Goal: Information Seeking & Learning: Learn about a topic

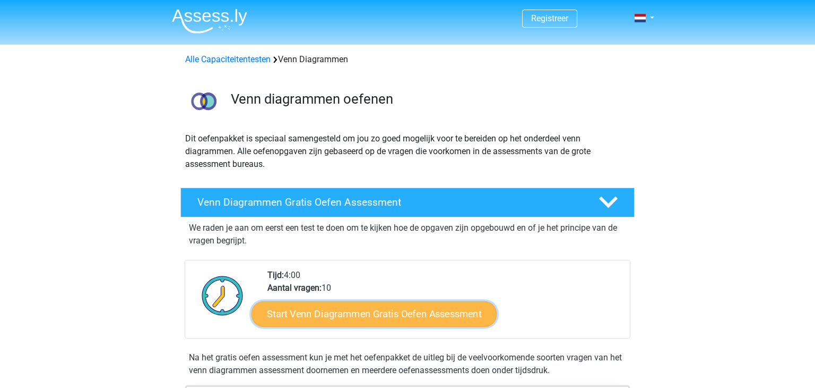
click at [389, 312] on link "Start Venn Diagrammen Gratis Oefen Assessment" at bounding box center [374, 313] width 245 height 25
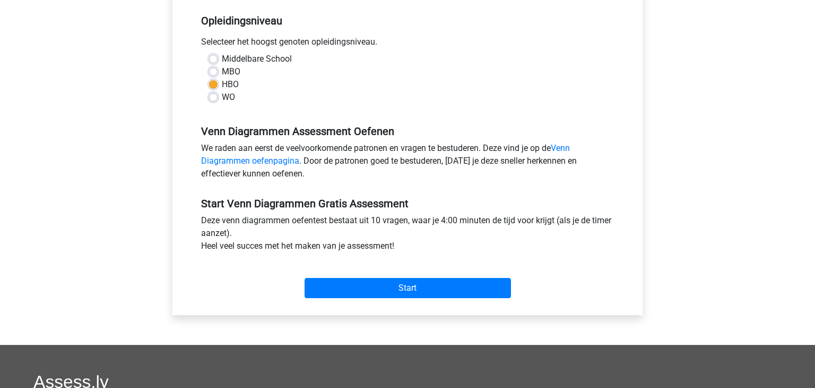
scroll to position [216, 0]
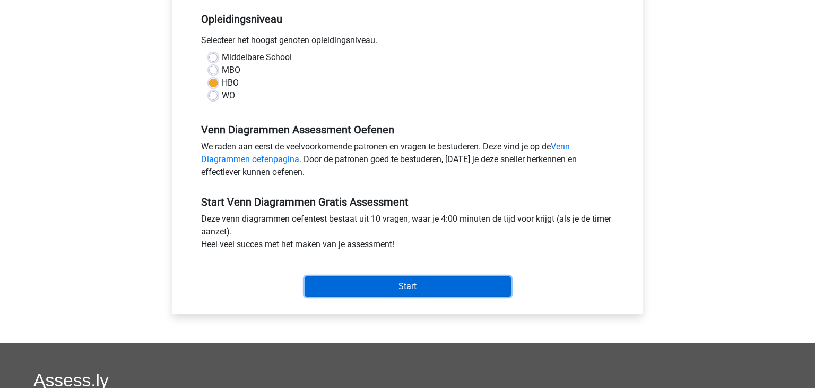
click at [402, 288] on input "Start" at bounding box center [408, 286] width 206 height 20
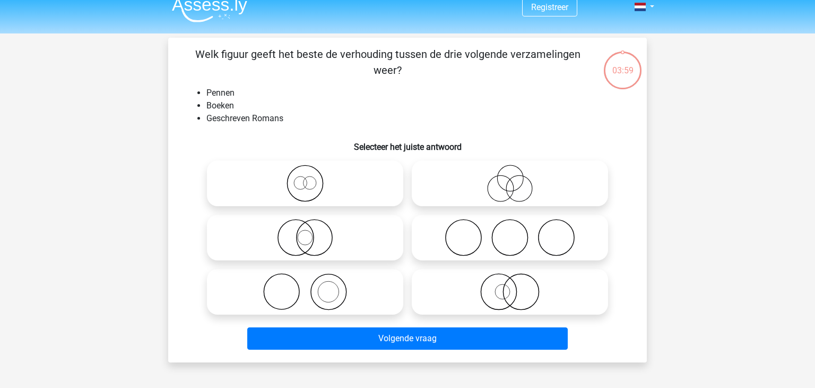
scroll to position [12, 0]
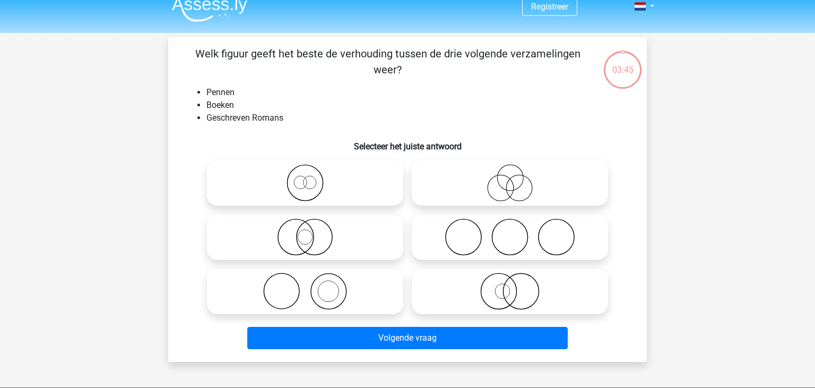
click at [328, 289] on icon at bounding box center [305, 290] width 188 height 37
click at [312, 286] on input "radio" at bounding box center [308, 282] width 7 height 7
radio input "true"
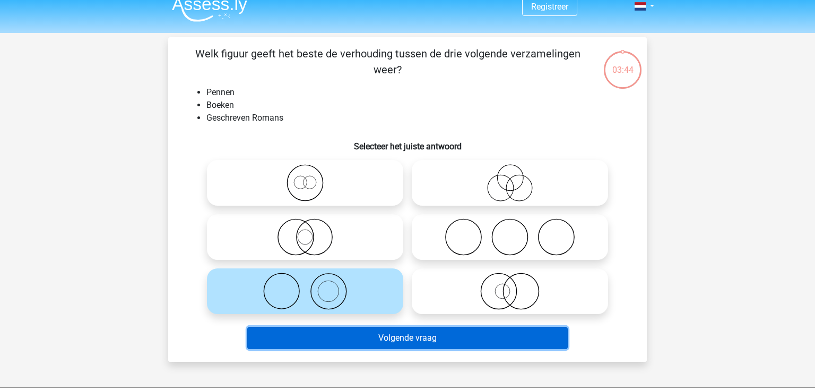
click at [393, 338] on button "Volgende vraag" at bounding box center [407, 337] width 321 height 22
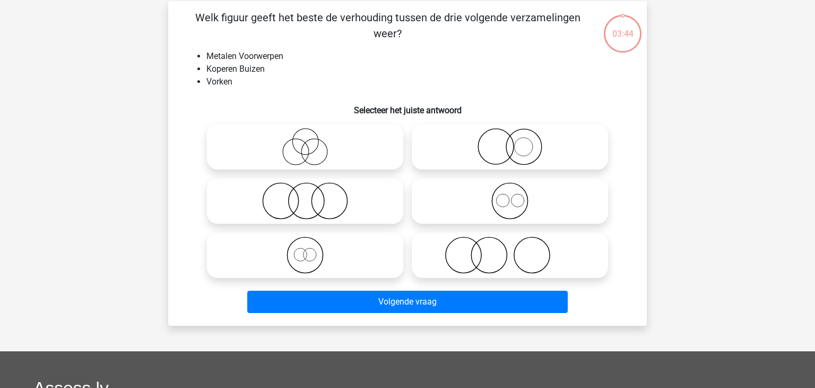
scroll to position [49, 0]
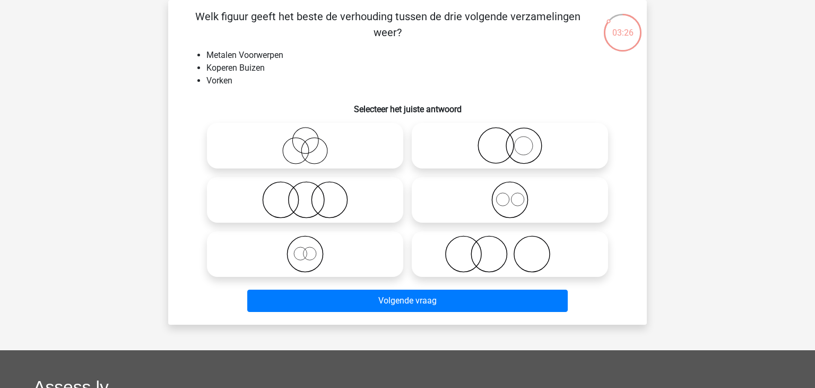
click at [530, 202] on icon at bounding box center [510, 199] width 188 height 37
click at [517, 194] on input "radio" at bounding box center [513, 190] width 7 height 7
radio input "true"
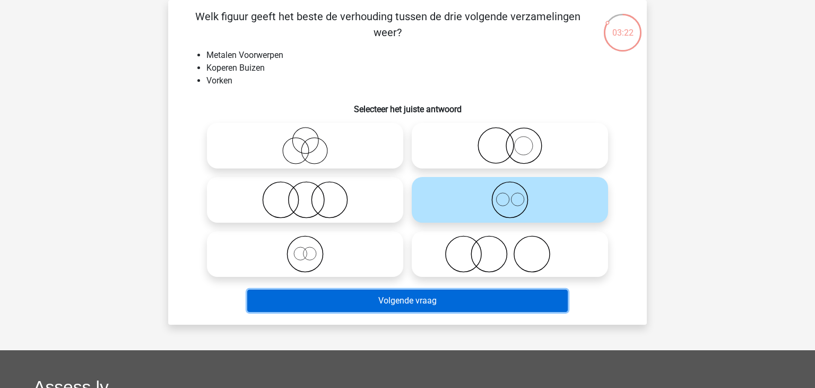
click at [454, 304] on button "Volgende vraag" at bounding box center [407, 300] width 321 height 22
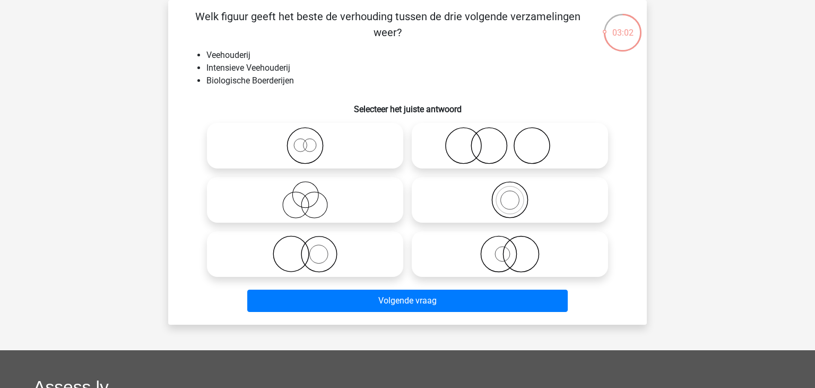
click at [520, 257] on icon at bounding box center [510, 253] width 188 height 37
click at [517, 248] on input "radio" at bounding box center [513, 245] width 7 height 7
radio input "true"
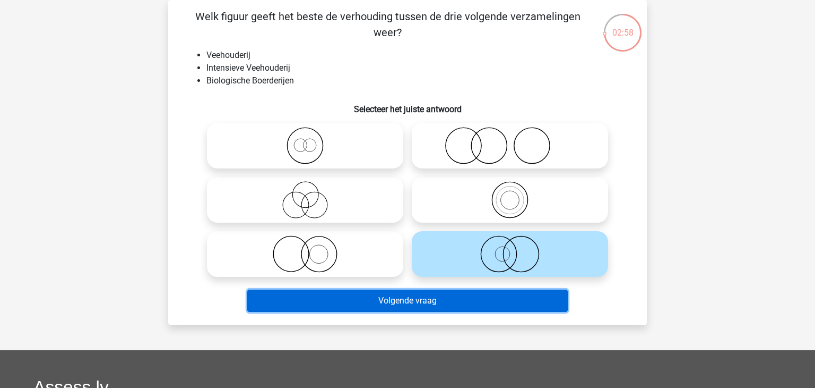
click at [464, 303] on button "Volgende vraag" at bounding box center [407, 300] width 321 height 22
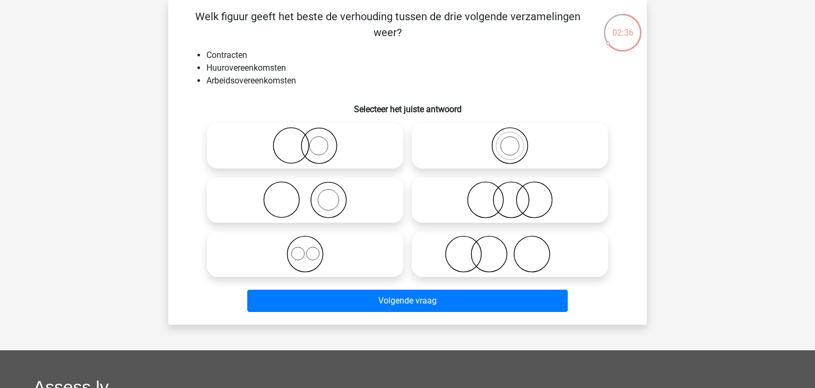
click at [321, 258] on icon at bounding box center [305, 253] width 188 height 37
click at [312, 248] on input "radio" at bounding box center [308, 245] width 7 height 7
radio input "true"
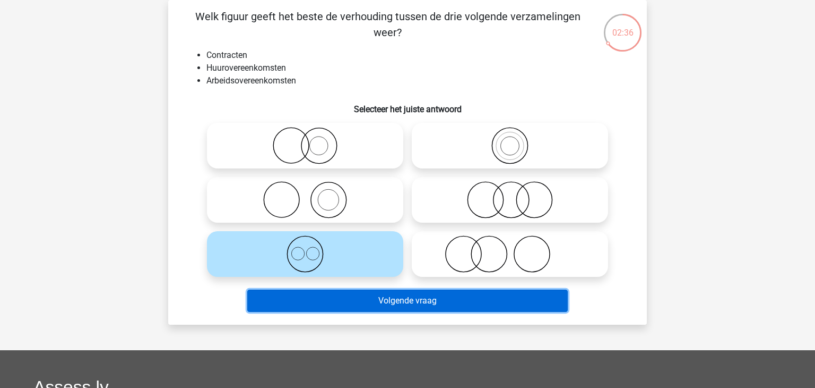
click at [399, 303] on button "Volgende vraag" at bounding box center [407, 300] width 321 height 22
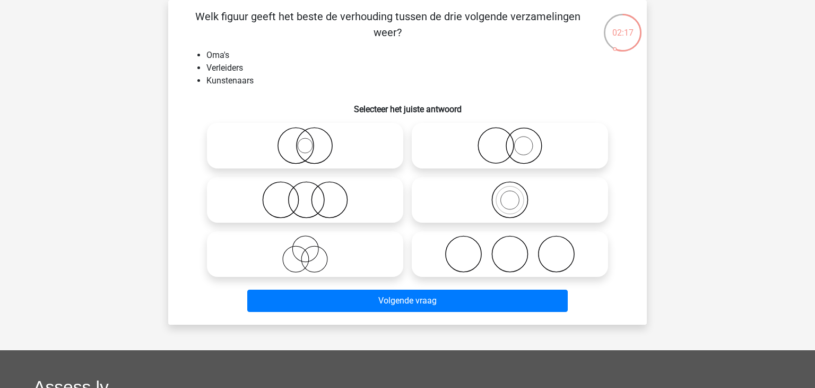
click at [325, 249] on icon at bounding box center [305, 253] width 188 height 37
click at [312, 248] on input "radio" at bounding box center [308, 245] width 7 height 7
radio input "true"
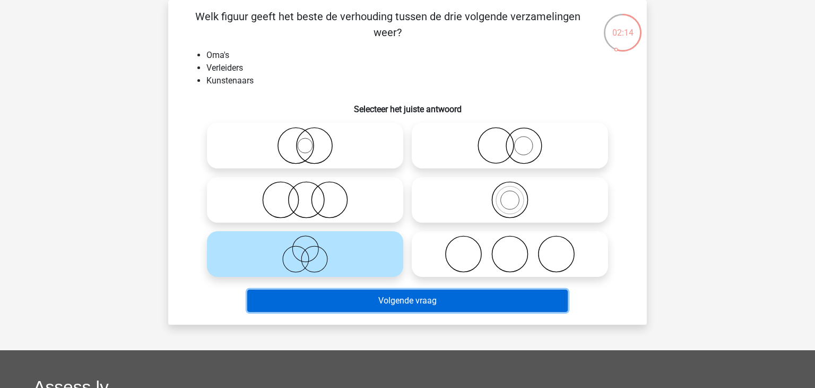
click at [402, 304] on button "Volgende vraag" at bounding box center [407, 300] width 321 height 22
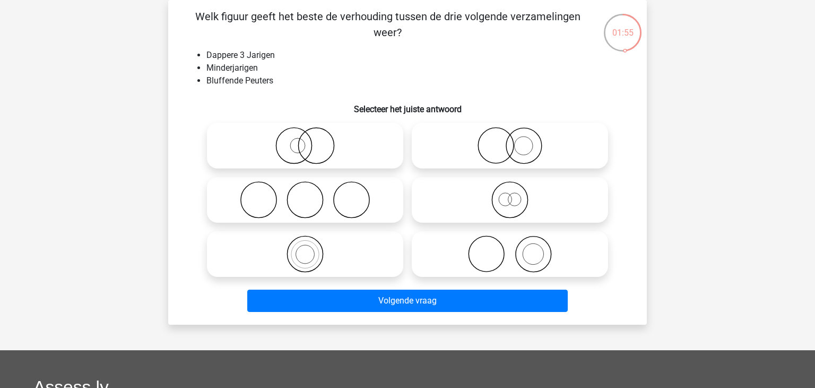
click at [497, 204] on icon at bounding box center [510, 199] width 188 height 37
click at [510, 194] on input "radio" at bounding box center [513, 190] width 7 height 7
radio input "true"
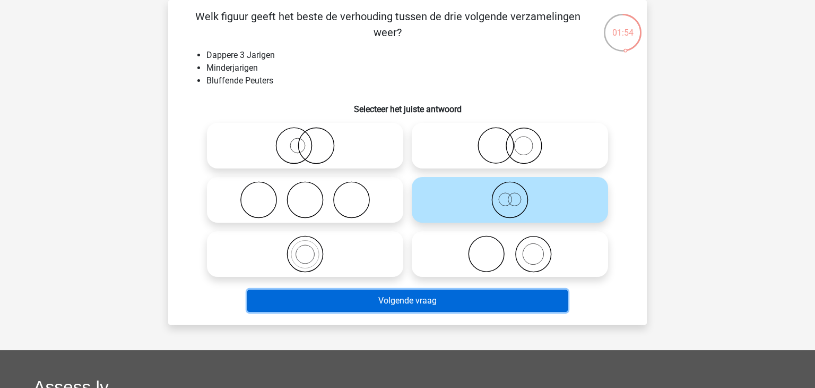
click at [426, 304] on button "Volgende vraag" at bounding box center [407, 300] width 321 height 22
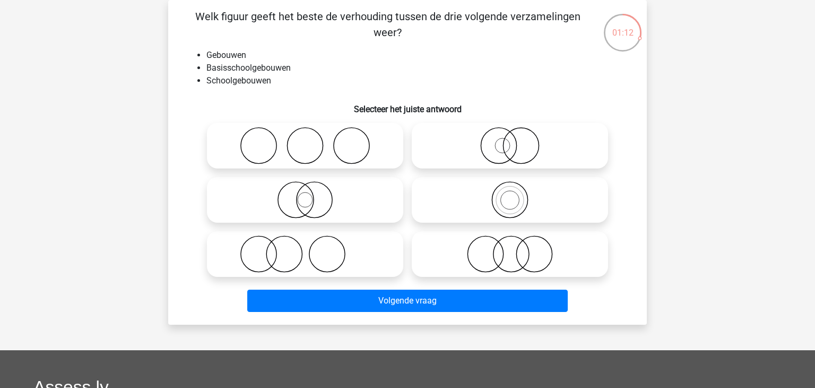
click at [308, 201] on icon at bounding box center [305, 199] width 188 height 37
click at [308, 194] on input "radio" at bounding box center [308, 190] width 7 height 7
radio input "true"
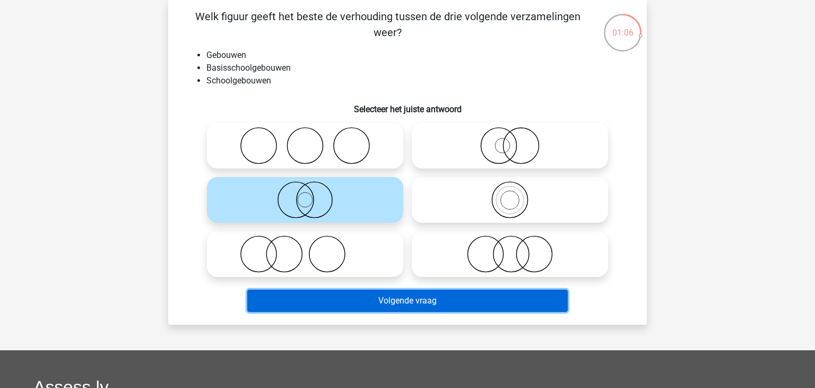
click at [360, 300] on button "Volgende vraag" at bounding box center [407, 300] width 321 height 22
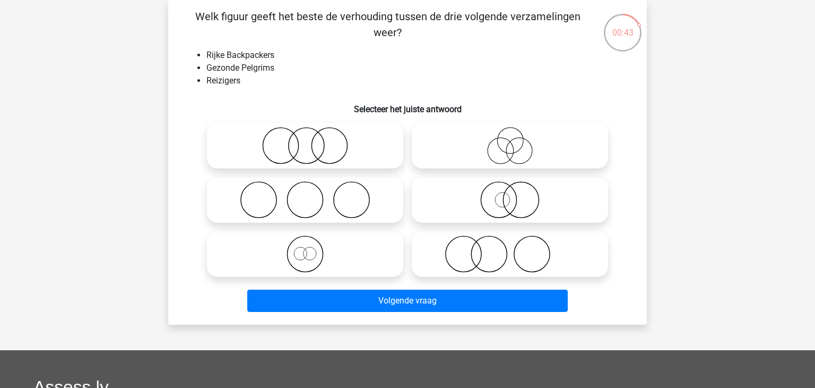
click at [279, 150] on icon at bounding box center [305, 145] width 188 height 37
click at [305, 140] on input "radio" at bounding box center [308, 136] width 7 height 7
radio input "true"
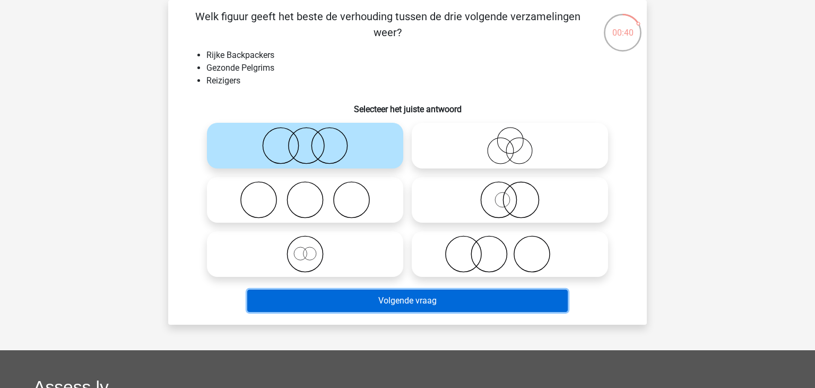
click at [440, 302] on button "Volgende vraag" at bounding box center [407, 300] width 321 height 22
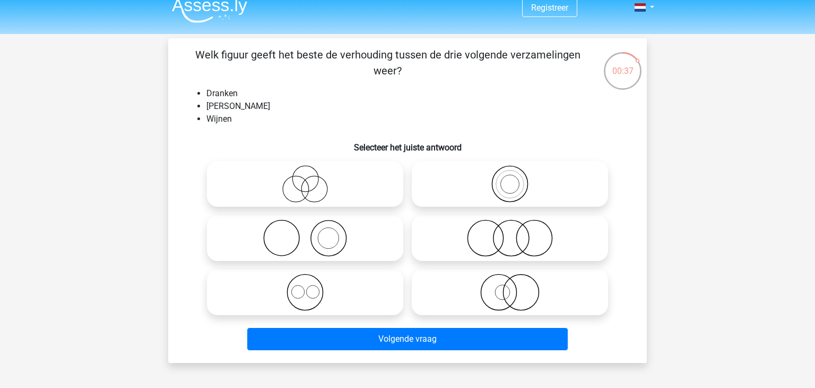
scroll to position [16, 0]
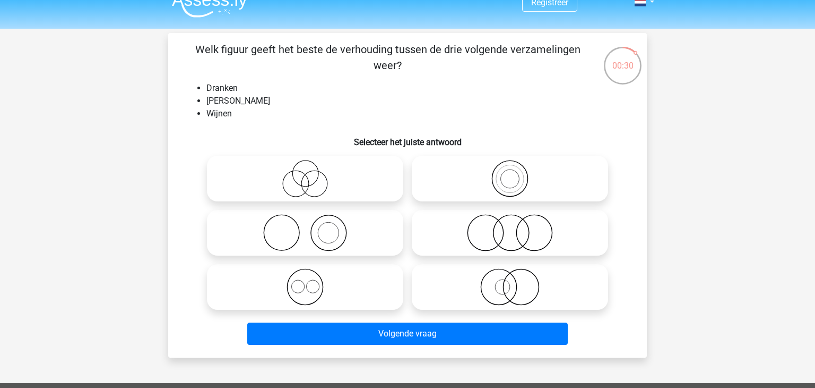
click at [331, 295] on icon at bounding box center [305, 286] width 188 height 37
click at [312, 281] on input "radio" at bounding box center [308, 277] width 7 height 7
radio input "true"
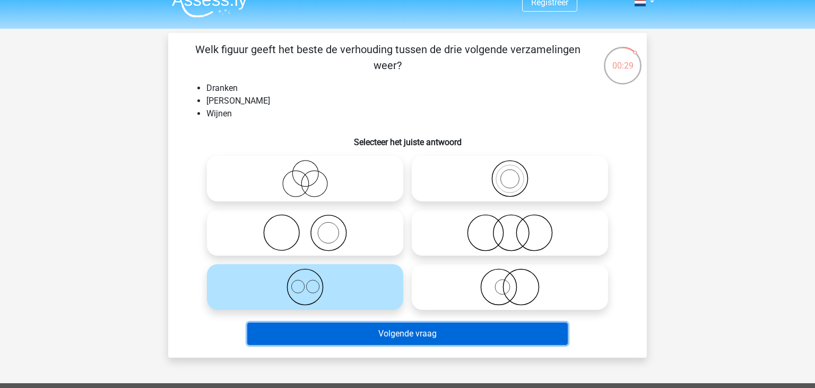
click at [388, 333] on button "Volgende vraag" at bounding box center [407, 333] width 321 height 22
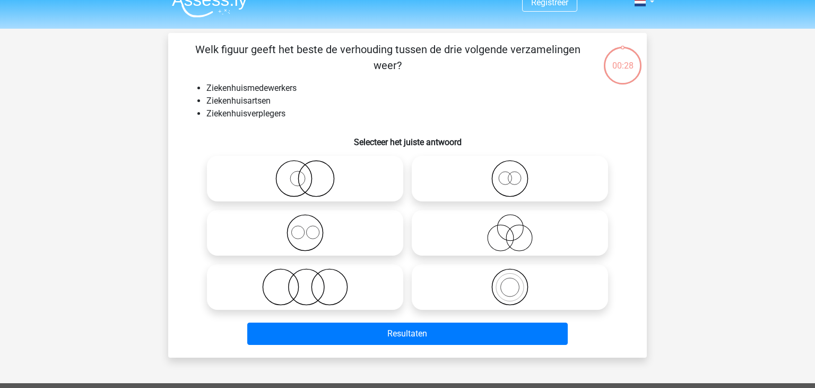
scroll to position [49, 0]
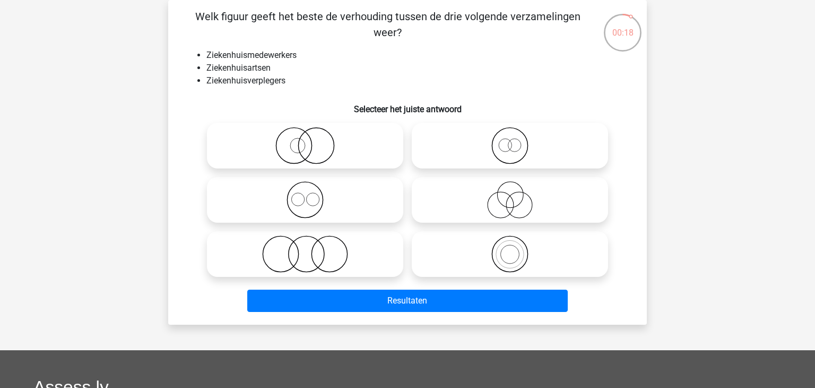
click at [309, 193] on input "radio" at bounding box center [308, 190] width 7 height 7
radio input "true"
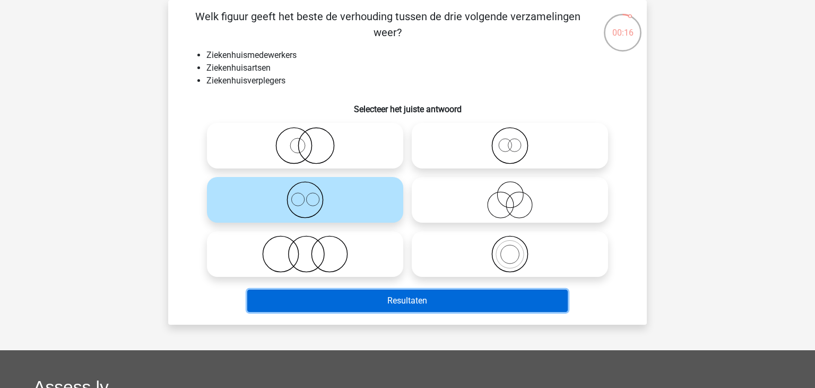
click at [407, 304] on button "Resultaten" at bounding box center [407, 300] width 321 height 22
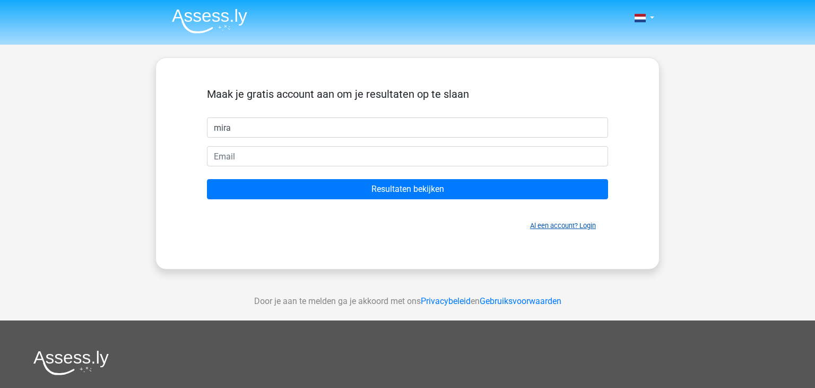
type input "mira"
click at [582, 228] on link "Al een account? Login" at bounding box center [563, 225] width 66 height 8
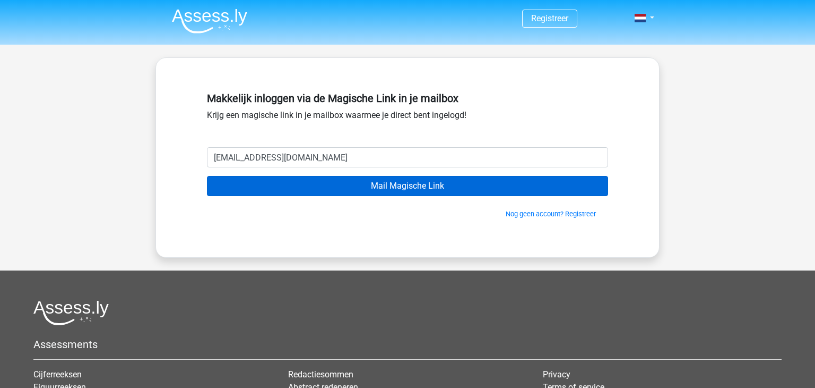
type input "[EMAIL_ADDRESS][DOMAIN_NAME]"
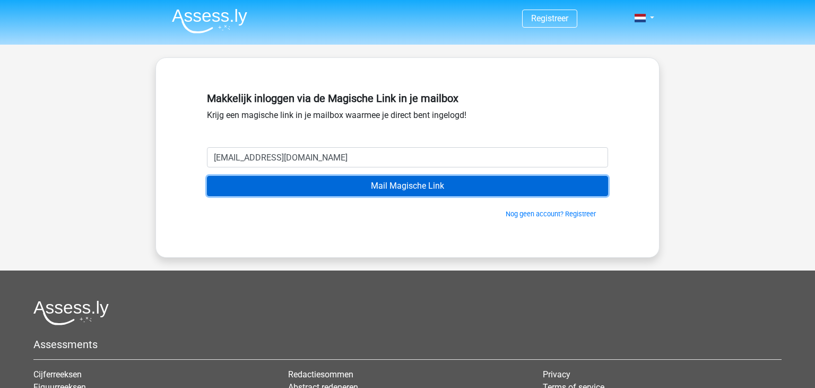
click at [391, 188] on input "Mail Magische Link" at bounding box center [407, 186] width 401 height 20
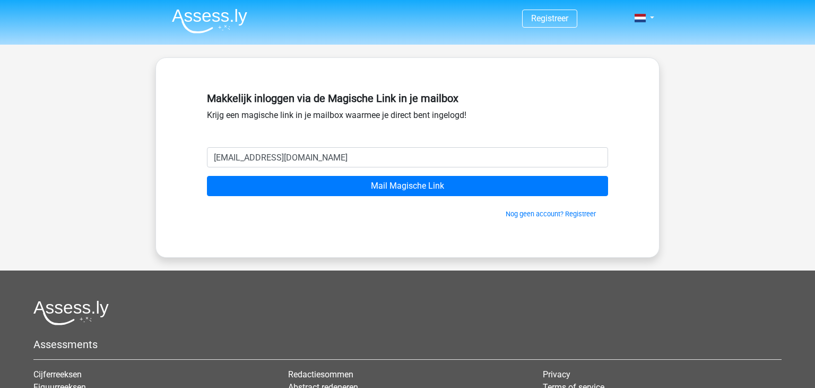
click at [320, 157] on input "mirandanieland@hotmail.com" at bounding box center [407, 157] width 401 height 20
type input "nielandje_lallieball@live.nl"
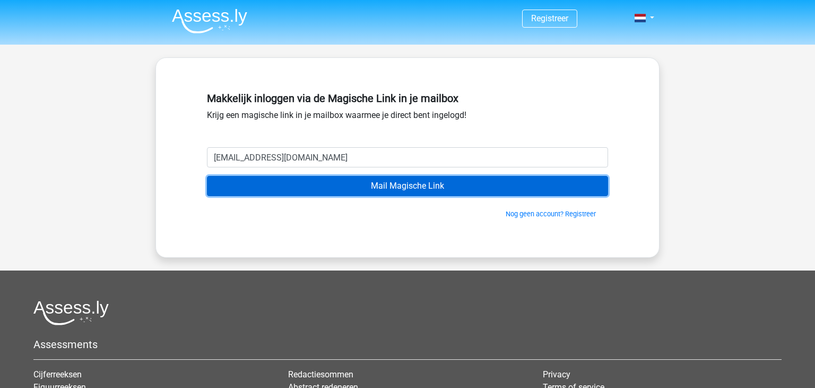
click at [406, 188] on input "Mail Magische Link" at bounding box center [407, 186] width 401 height 20
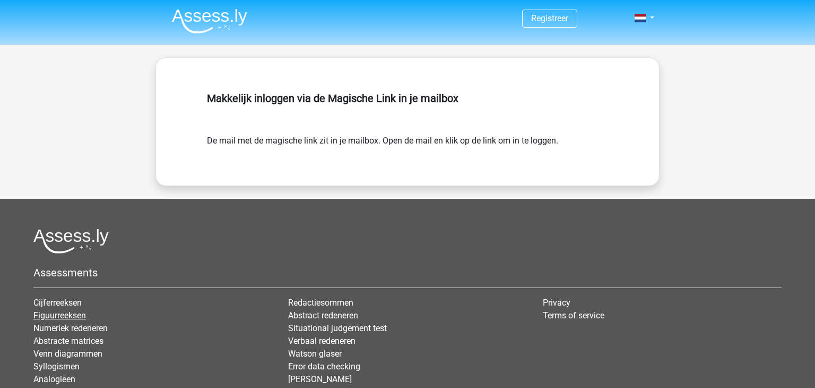
click at [56, 317] on link "Figuurreeksen" at bounding box center [59, 315] width 53 height 10
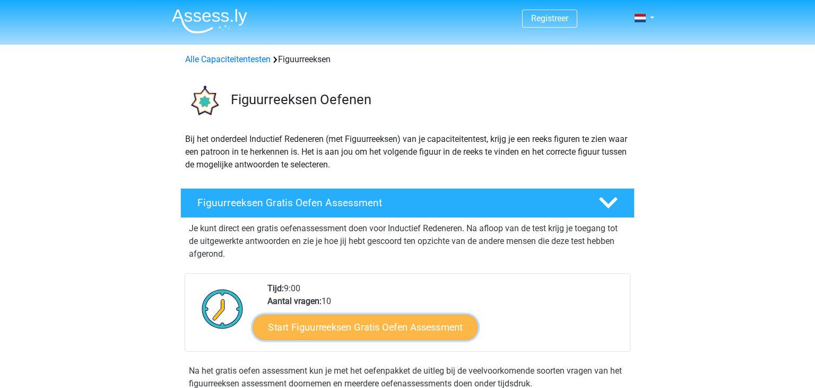
click at [347, 326] on link "Start Figuurreeksen Gratis Oefen Assessment" at bounding box center [365, 326] width 225 height 25
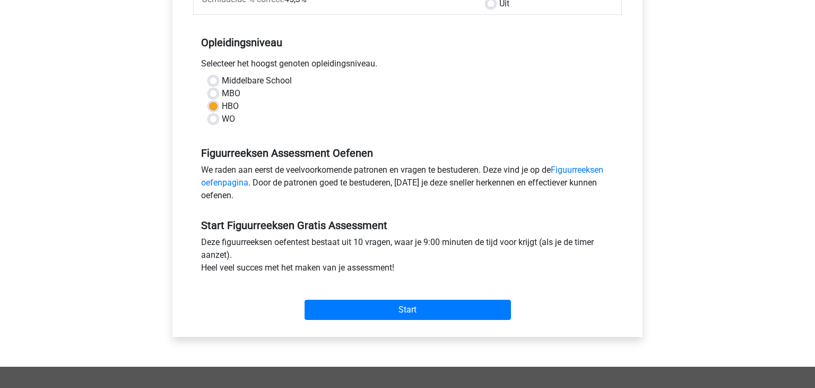
scroll to position [201, 0]
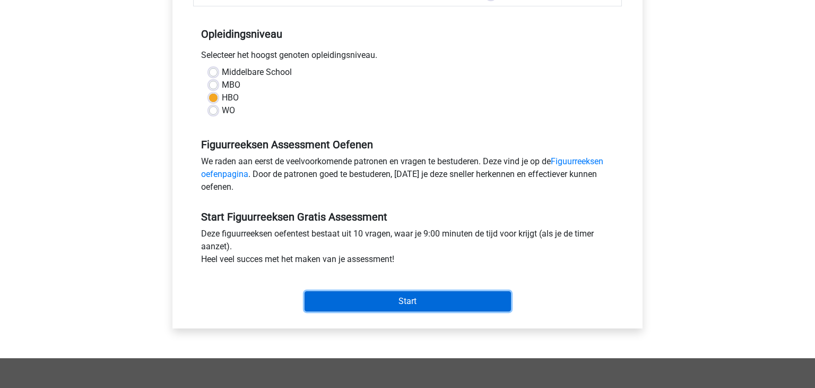
click at [373, 298] on input "Start" at bounding box center [408, 301] width 206 height 20
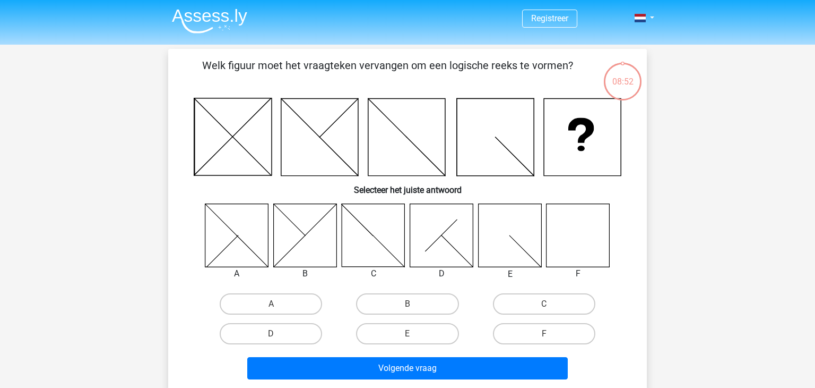
click at [571, 245] on icon at bounding box center [578, 234] width 63 height 63
click at [546, 333] on input "F" at bounding box center [547, 336] width 7 height 7
radio input "true"
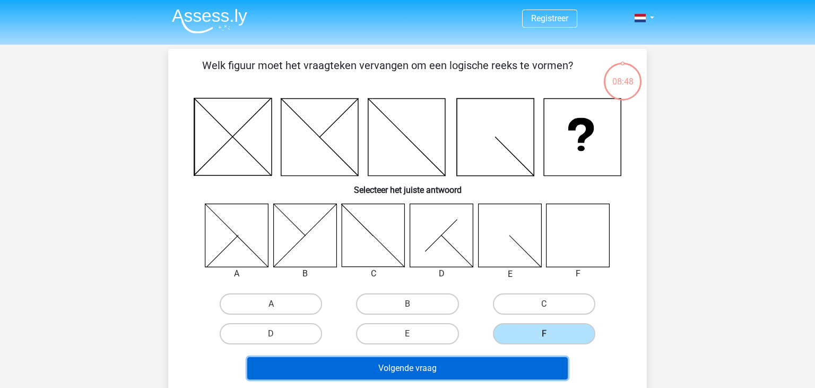
click at [414, 368] on button "Volgende vraag" at bounding box center [407, 368] width 321 height 22
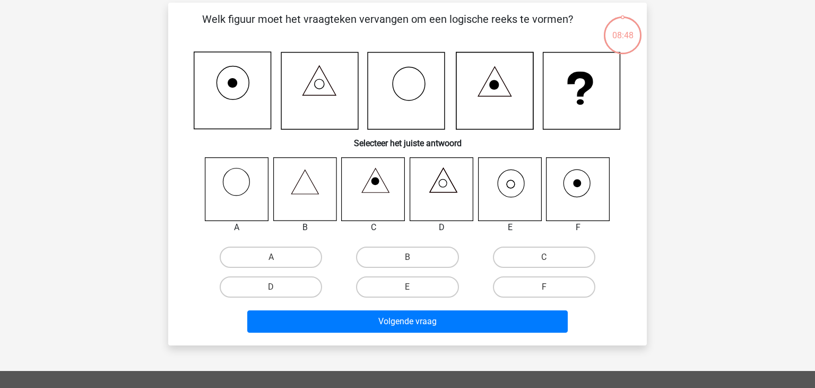
scroll to position [49, 0]
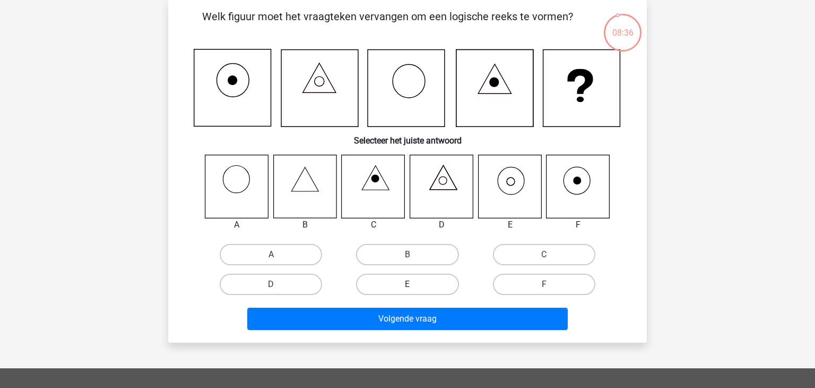
click at [425, 286] on label "E" at bounding box center [407, 283] width 102 height 21
click at [415, 286] on input "E" at bounding box center [411, 287] width 7 height 7
radio input "true"
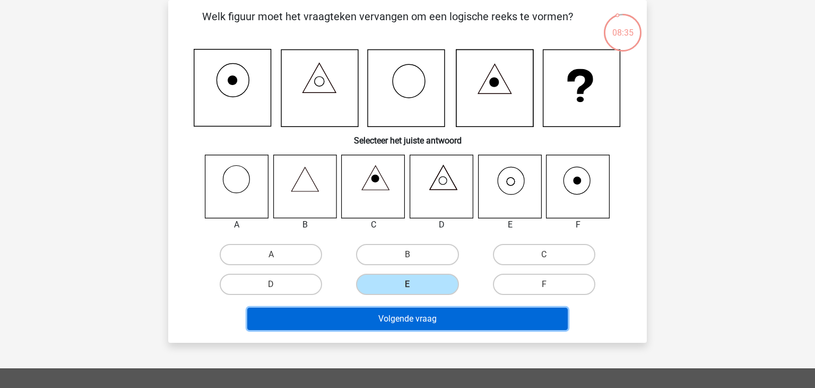
click at [431, 319] on button "Volgende vraag" at bounding box center [407, 318] width 321 height 22
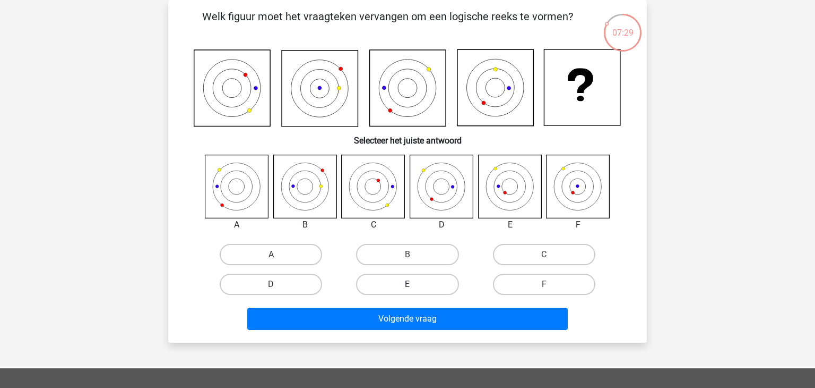
click at [426, 285] on label "E" at bounding box center [407, 283] width 102 height 21
click at [415, 285] on input "E" at bounding box center [411, 287] width 7 height 7
radio input "true"
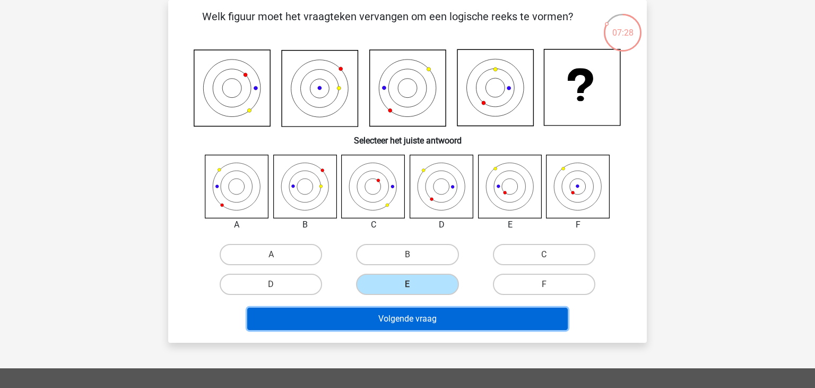
click at [431, 322] on button "Volgende vraag" at bounding box center [407, 318] width 321 height 22
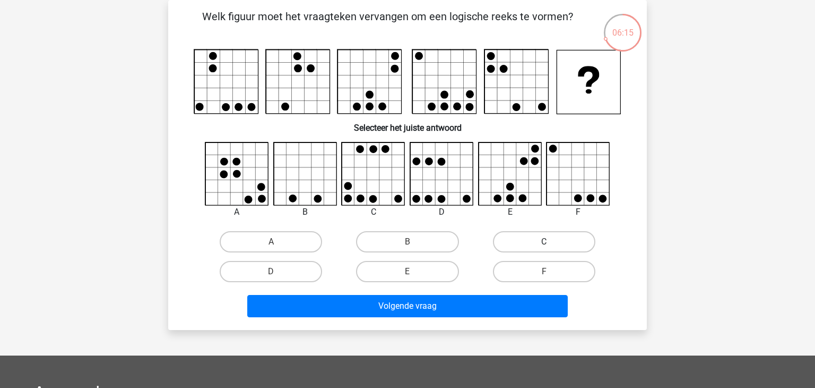
click at [535, 243] on label "C" at bounding box center [544, 241] width 102 height 21
click at [544, 243] on input "C" at bounding box center [547, 245] width 7 height 7
radio input "true"
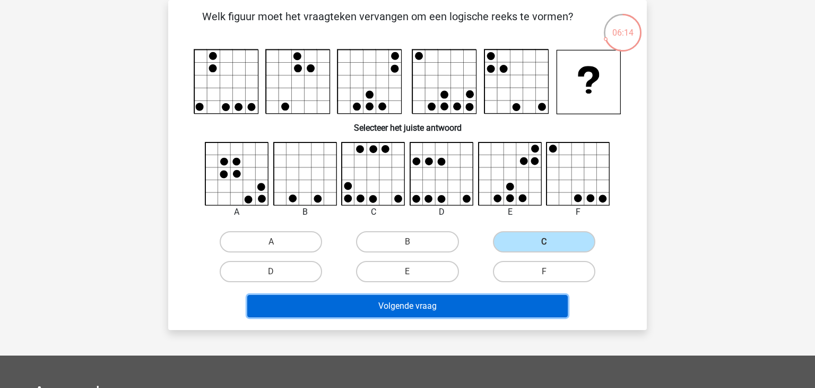
click at [433, 305] on button "Volgende vraag" at bounding box center [407, 306] width 321 height 22
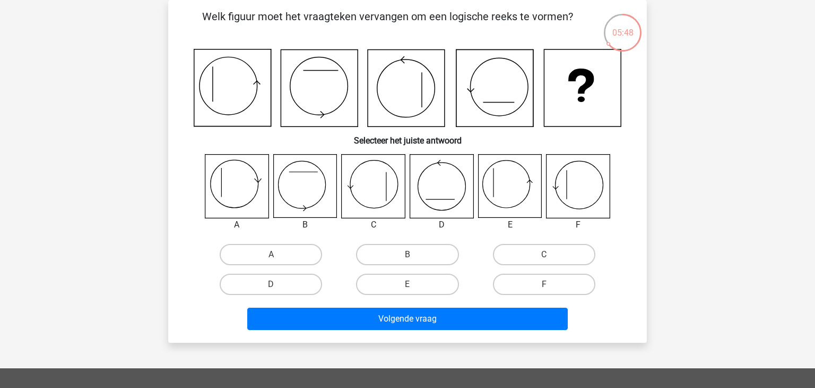
click at [549, 285] on input "F" at bounding box center [547, 287] width 7 height 7
radio input "true"
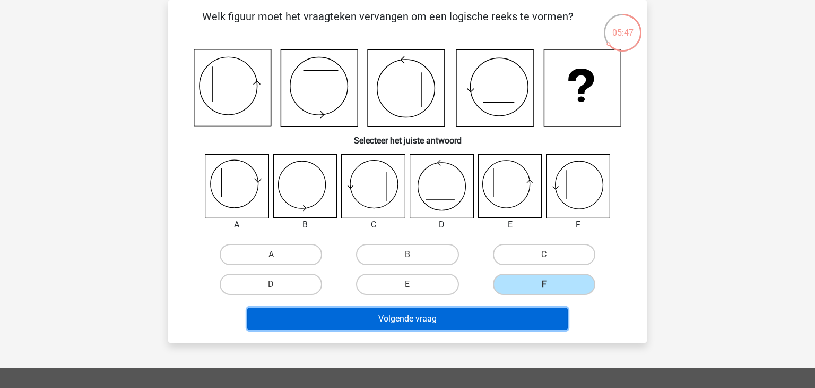
click at [480, 312] on button "Volgende vraag" at bounding box center [407, 318] width 321 height 22
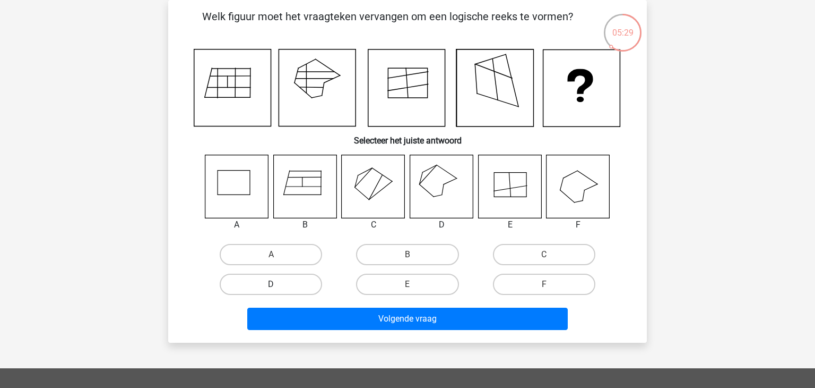
click at [290, 282] on label "D" at bounding box center [271, 283] width 102 height 21
click at [278, 284] on input "D" at bounding box center [274, 287] width 7 height 7
radio input "true"
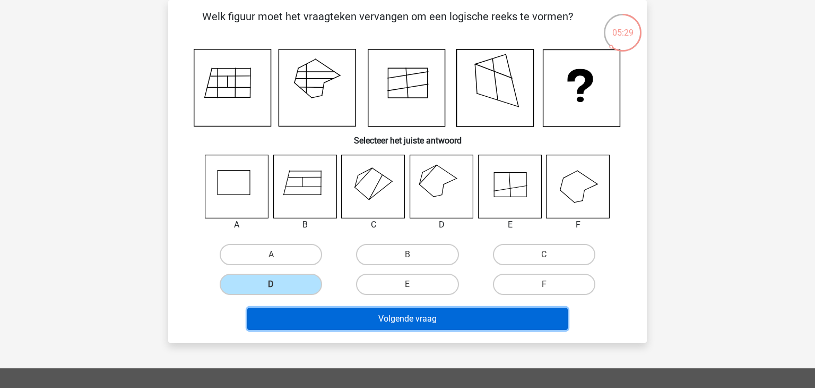
click at [416, 314] on button "Volgende vraag" at bounding box center [407, 318] width 321 height 22
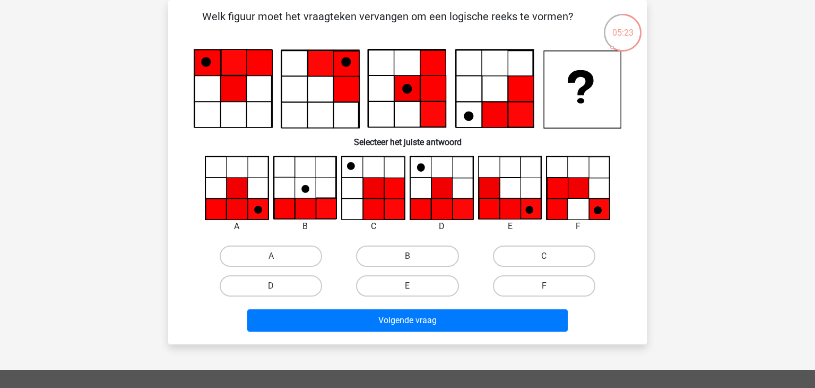
click at [237, 208] on icon at bounding box center [237, 209] width 21 height 21
click at [264, 255] on label "A" at bounding box center [271, 255] width 102 height 21
click at [271, 256] on input "A" at bounding box center [274, 259] width 7 height 7
radio input "true"
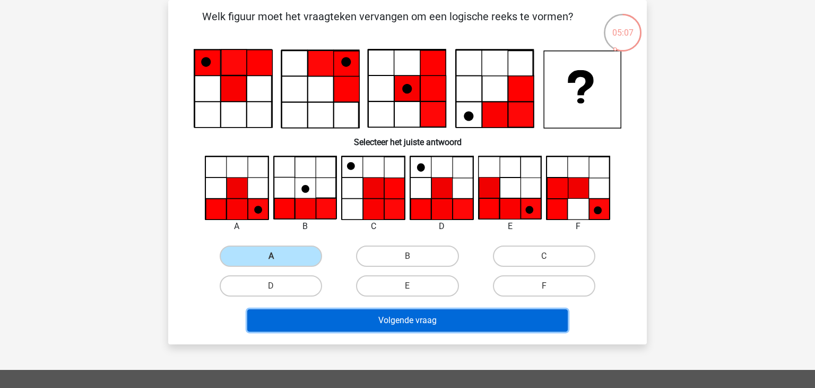
click at [403, 320] on button "Volgende vraag" at bounding box center [407, 320] width 321 height 22
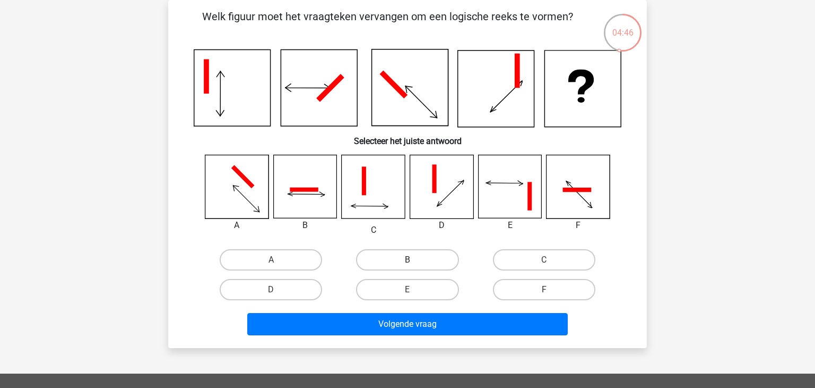
click at [405, 262] on label "B" at bounding box center [407, 259] width 102 height 21
click at [408, 262] on input "B" at bounding box center [411, 263] width 7 height 7
radio input "true"
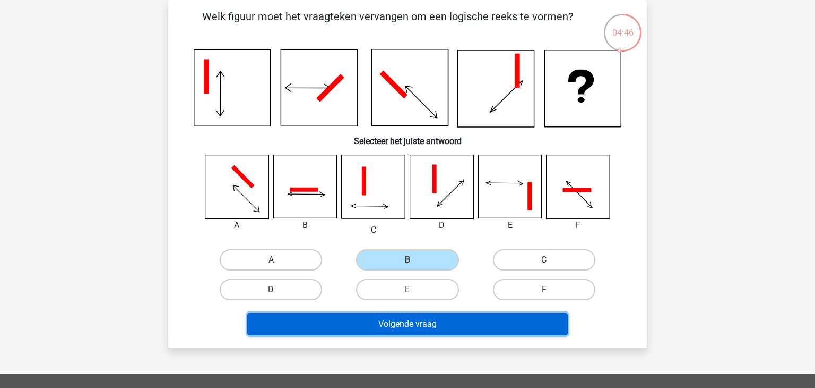
click at [429, 327] on button "Volgende vraag" at bounding box center [407, 324] width 321 height 22
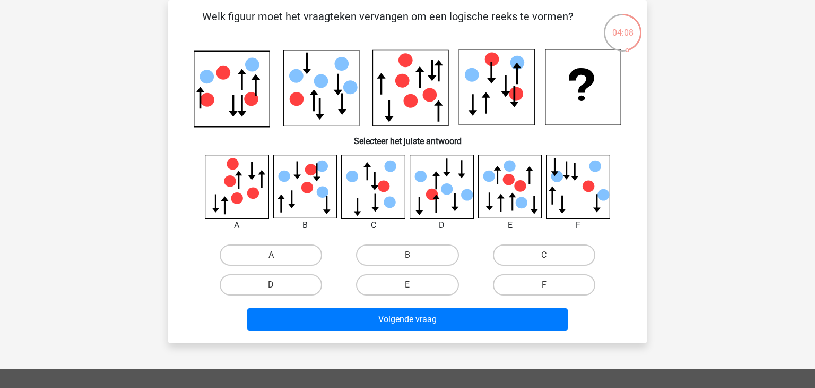
click at [410, 255] on input "B" at bounding box center [411, 258] width 7 height 7
radio input "true"
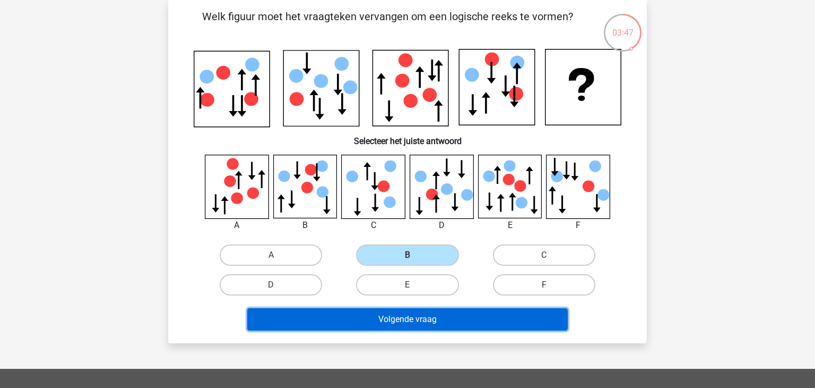
click at [431, 322] on button "Volgende vraag" at bounding box center [407, 319] width 321 height 22
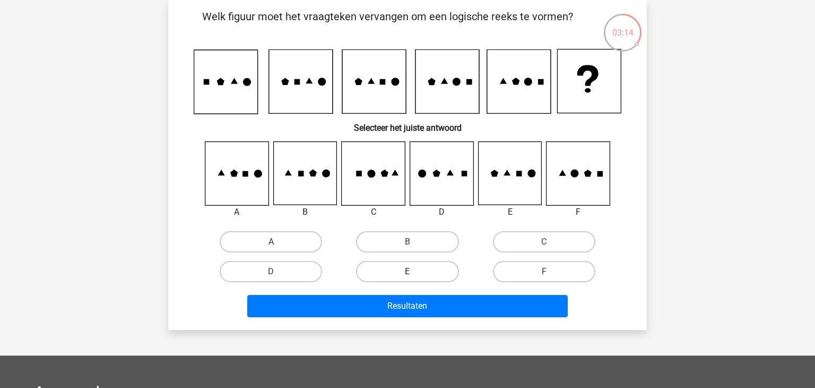
click at [406, 275] on label "E" at bounding box center [407, 271] width 102 height 21
click at [408, 275] on input "E" at bounding box center [411, 274] width 7 height 7
radio input "true"
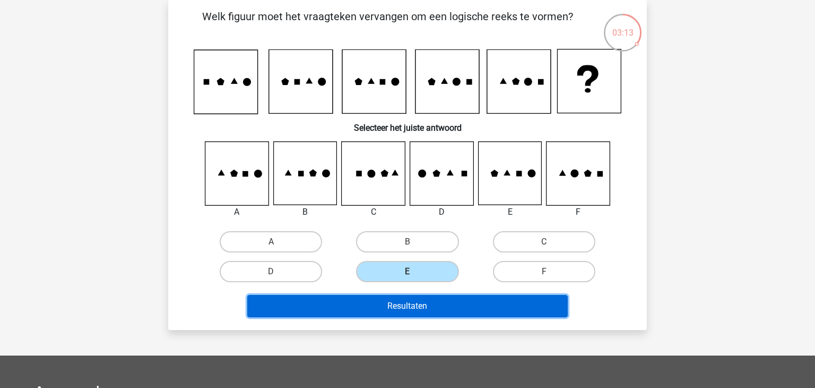
click at [413, 305] on button "Resultaten" at bounding box center [407, 306] width 321 height 22
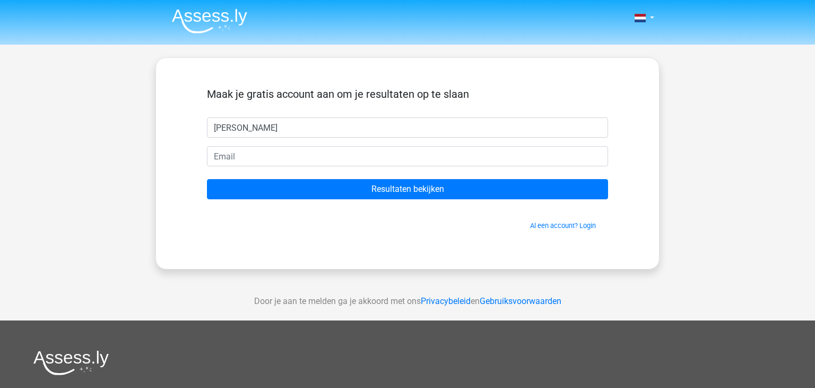
type input "miranda"
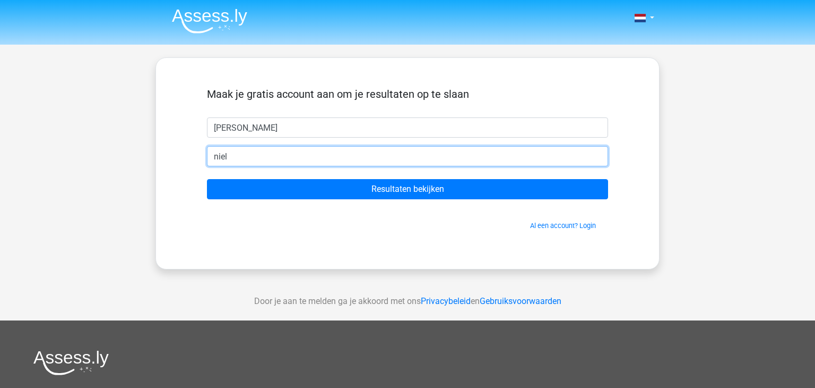
type input "nielandje_lallieball@live.nl"
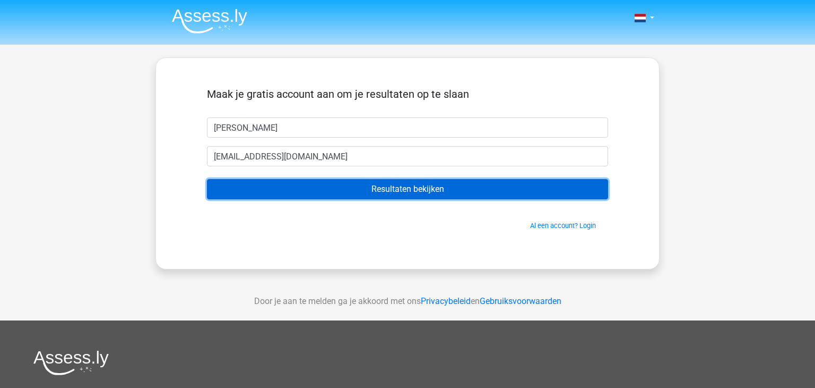
click at [382, 188] on input "Resultaten bekijken" at bounding box center [407, 189] width 401 height 20
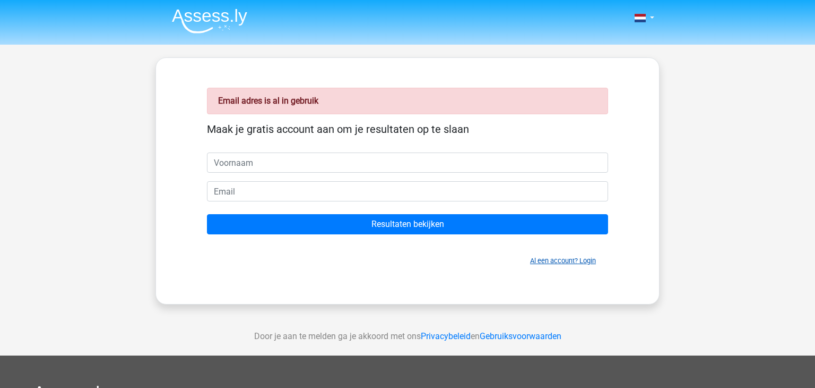
click at [590, 261] on link "Al een account? Login" at bounding box center [563, 260] width 66 height 8
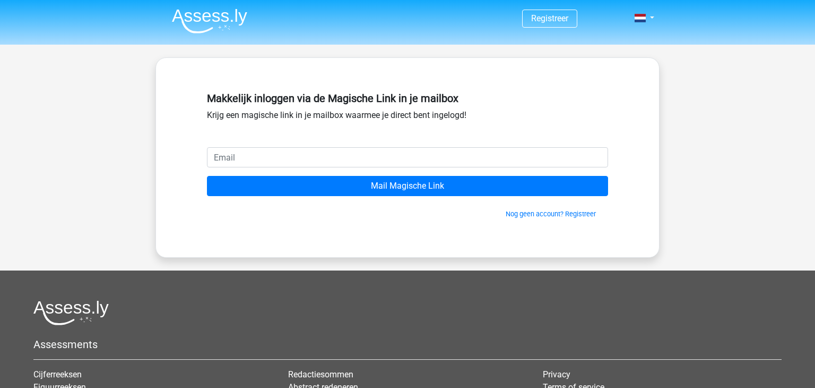
click at [395, 163] on input "email" at bounding box center [407, 157] width 401 height 20
type input "nielandje_lallieball@live.nl"
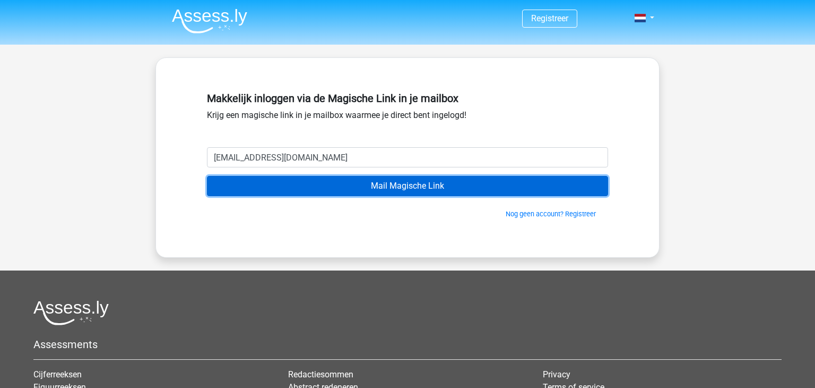
click at [385, 187] on input "Mail Magische Link" at bounding box center [407, 186] width 401 height 20
